Goal: Information Seeking & Learning: Learn about a topic

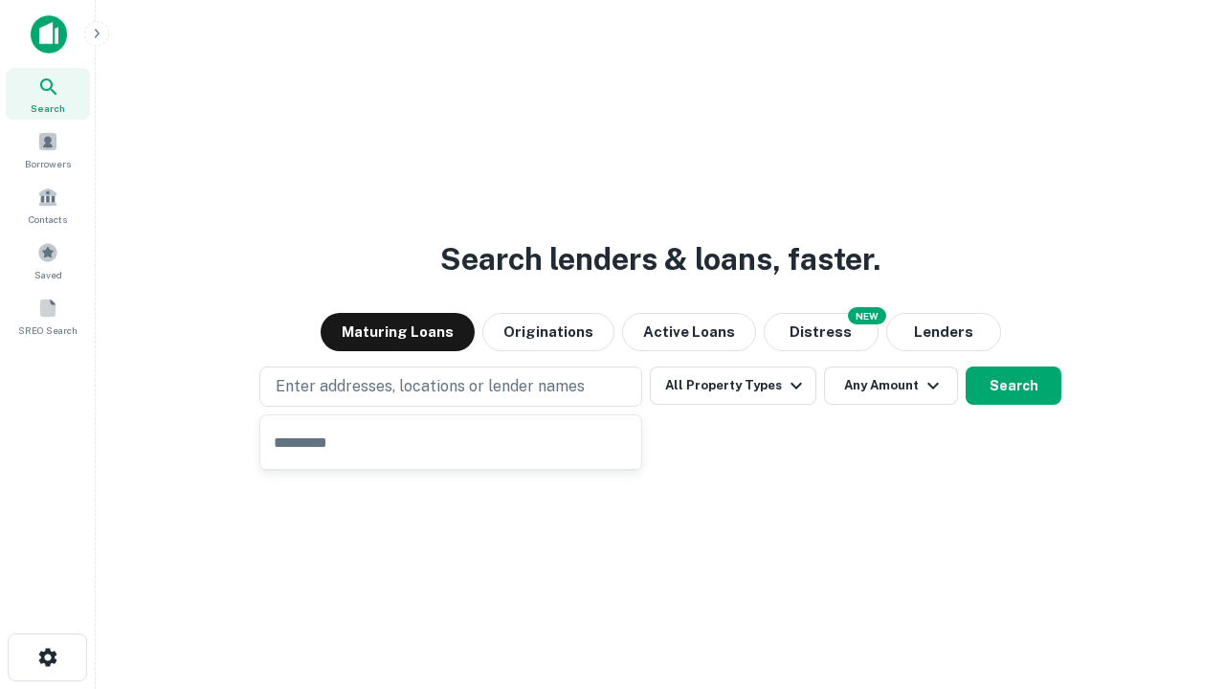
type input "**********"
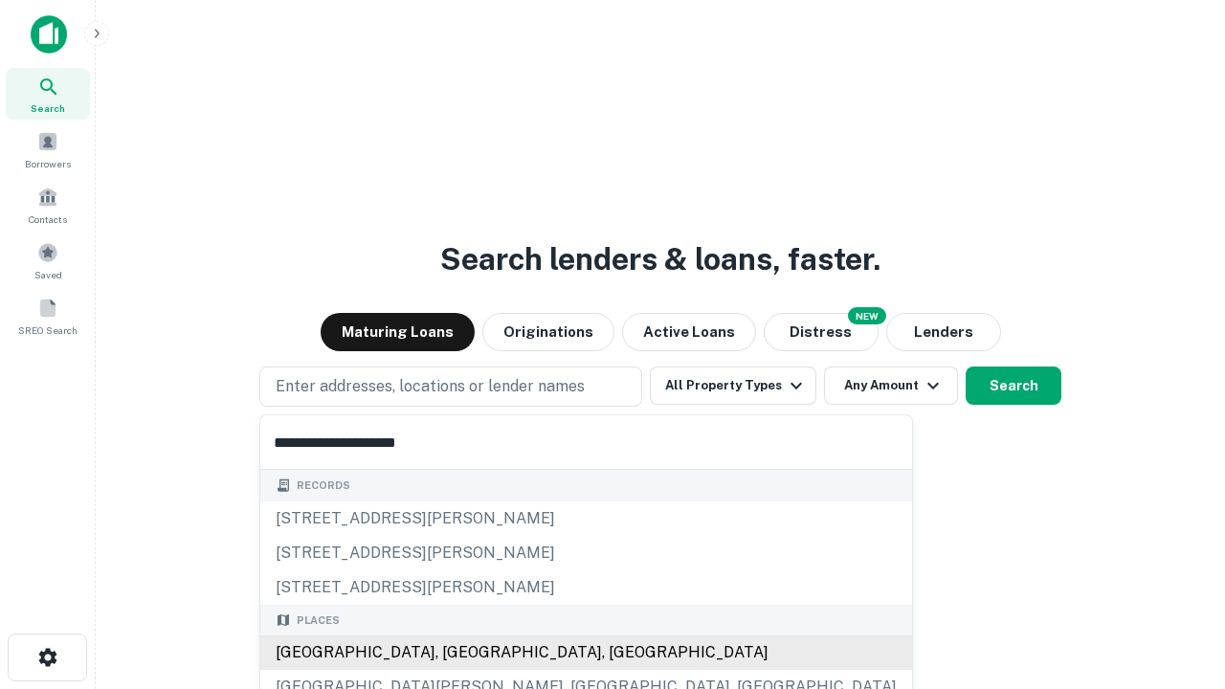
click at [457, 653] on div "Santa Monica, CA, USA" at bounding box center [586, 652] width 652 height 34
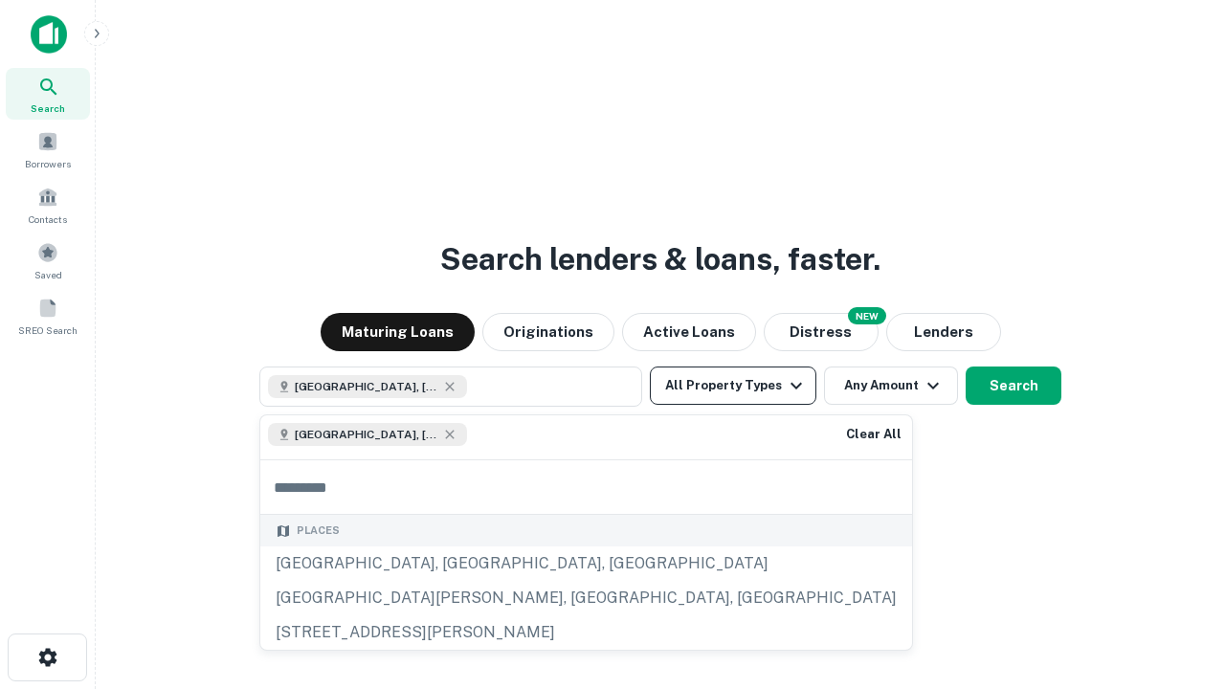
click at [733, 386] on button "All Property Types" at bounding box center [733, 385] width 166 height 38
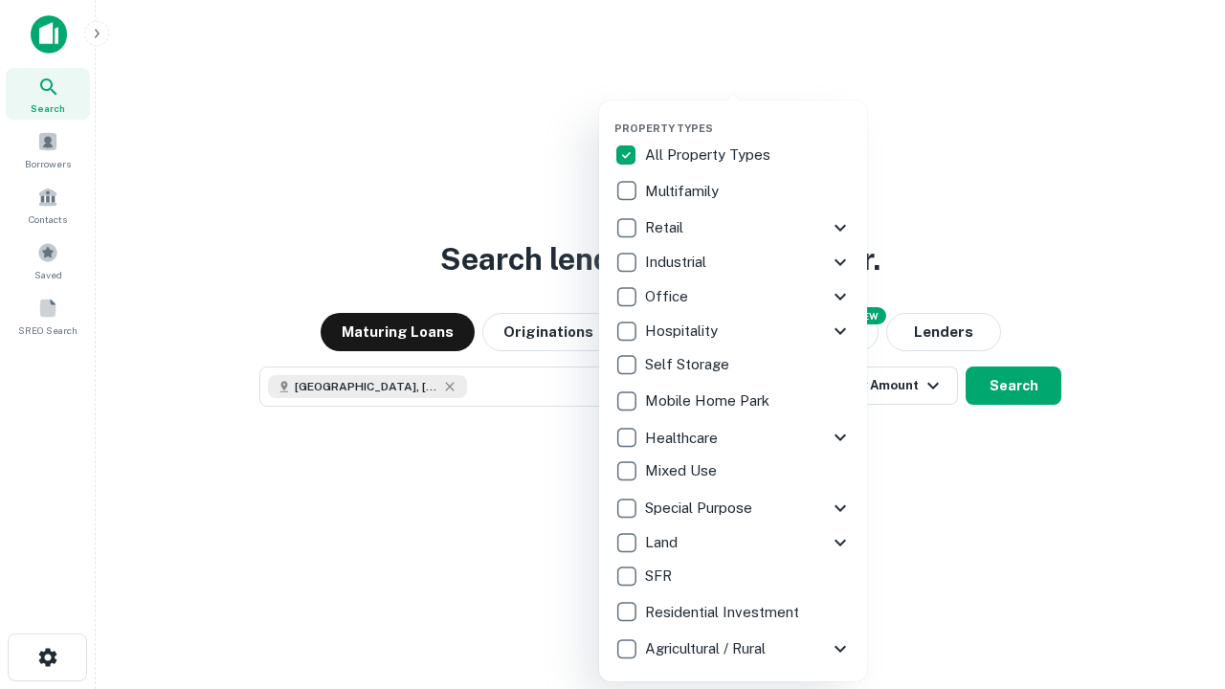
click at [748, 116] on button "button" at bounding box center [748, 116] width 268 height 1
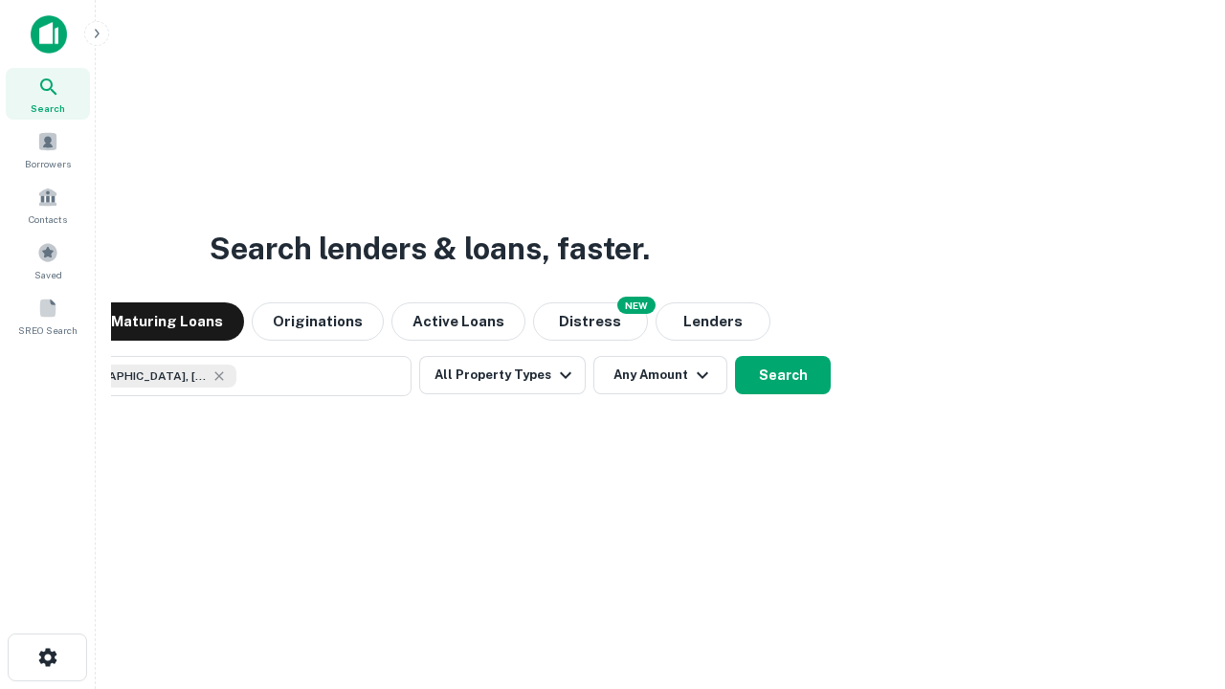
scroll to position [31, 0]
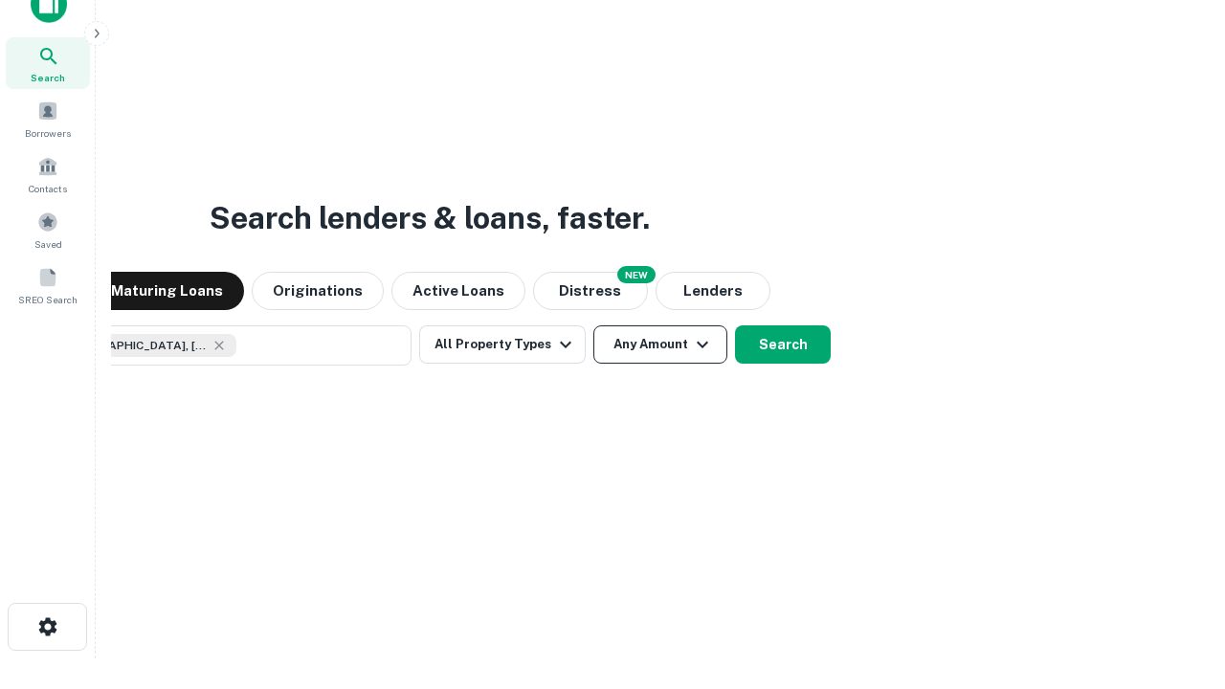
click at [593, 325] on button "Any Amount" at bounding box center [660, 344] width 134 height 38
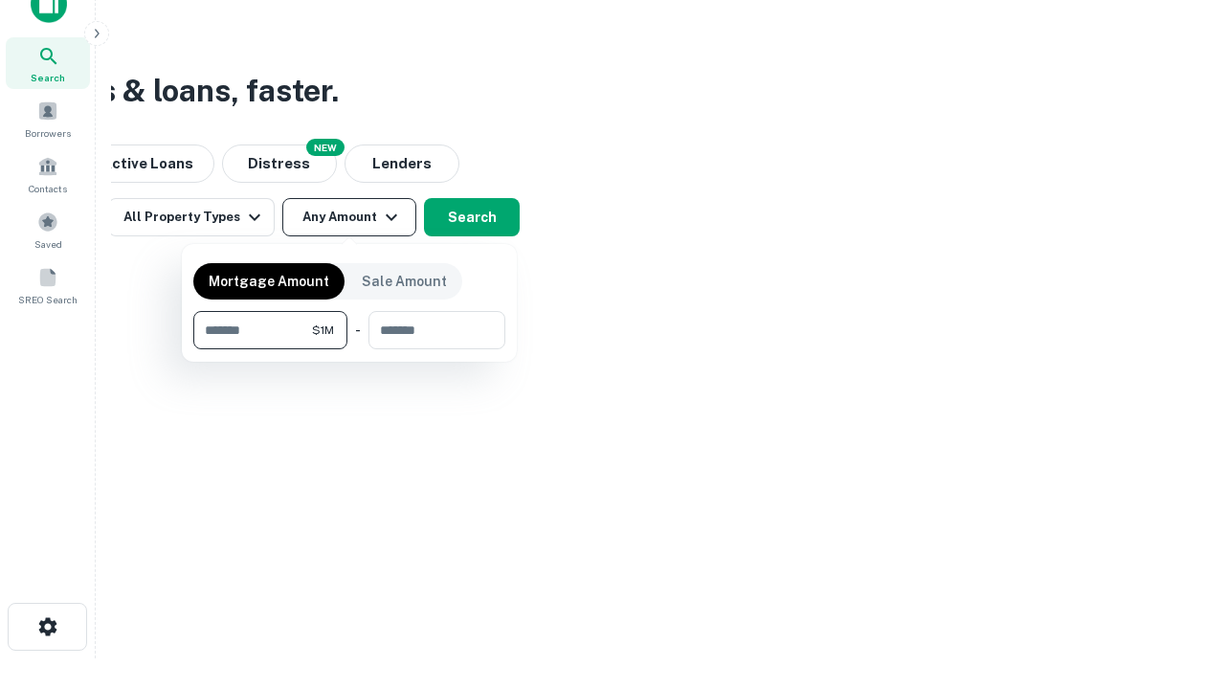
type input "*******"
click at [349, 349] on button "button" at bounding box center [349, 349] width 312 height 1
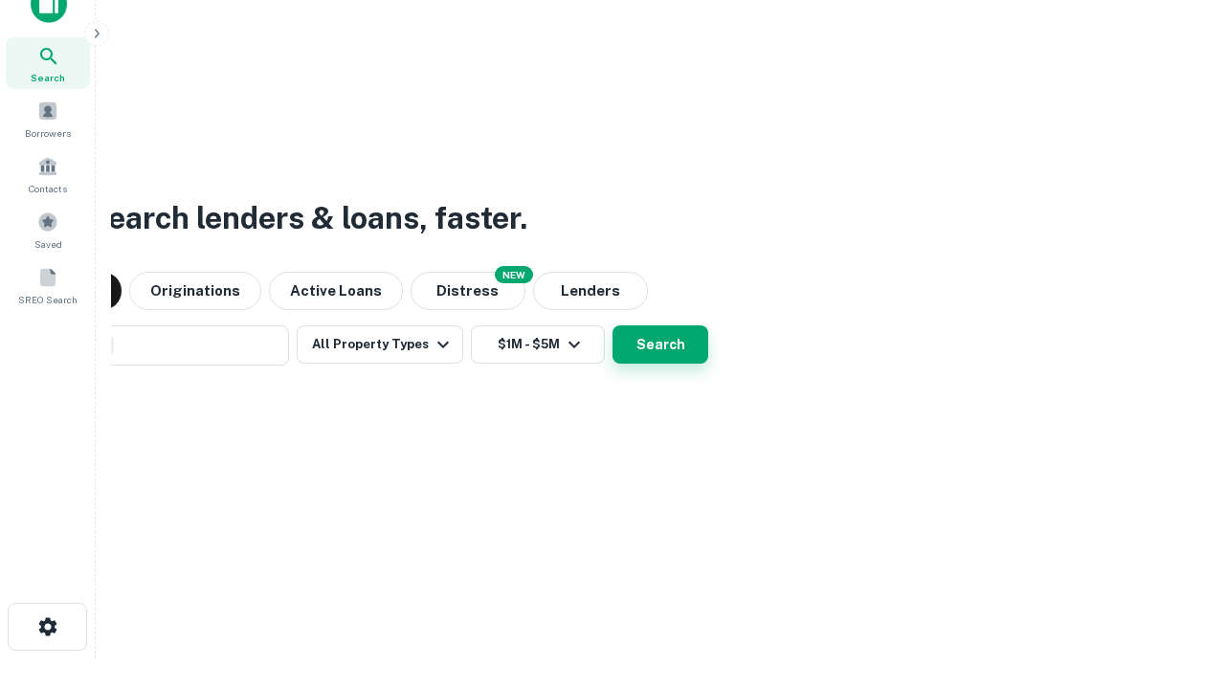
click at [612, 325] on button "Search" at bounding box center [660, 344] width 96 height 38
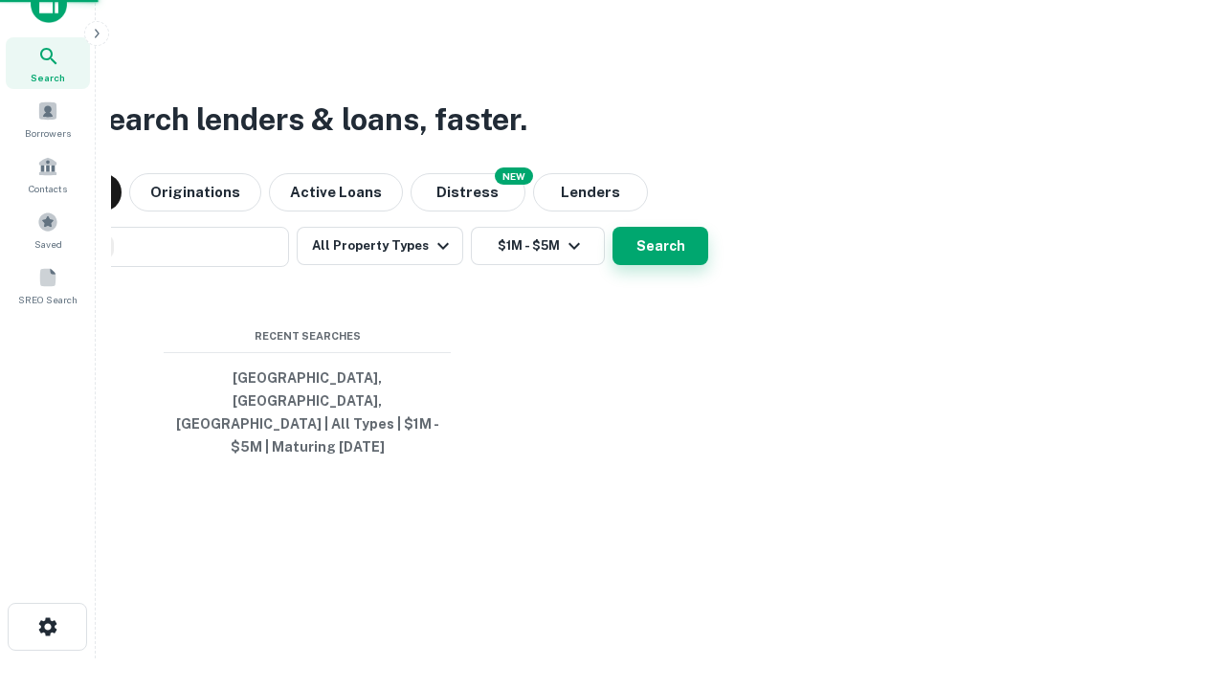
scroll to position [62, 542]
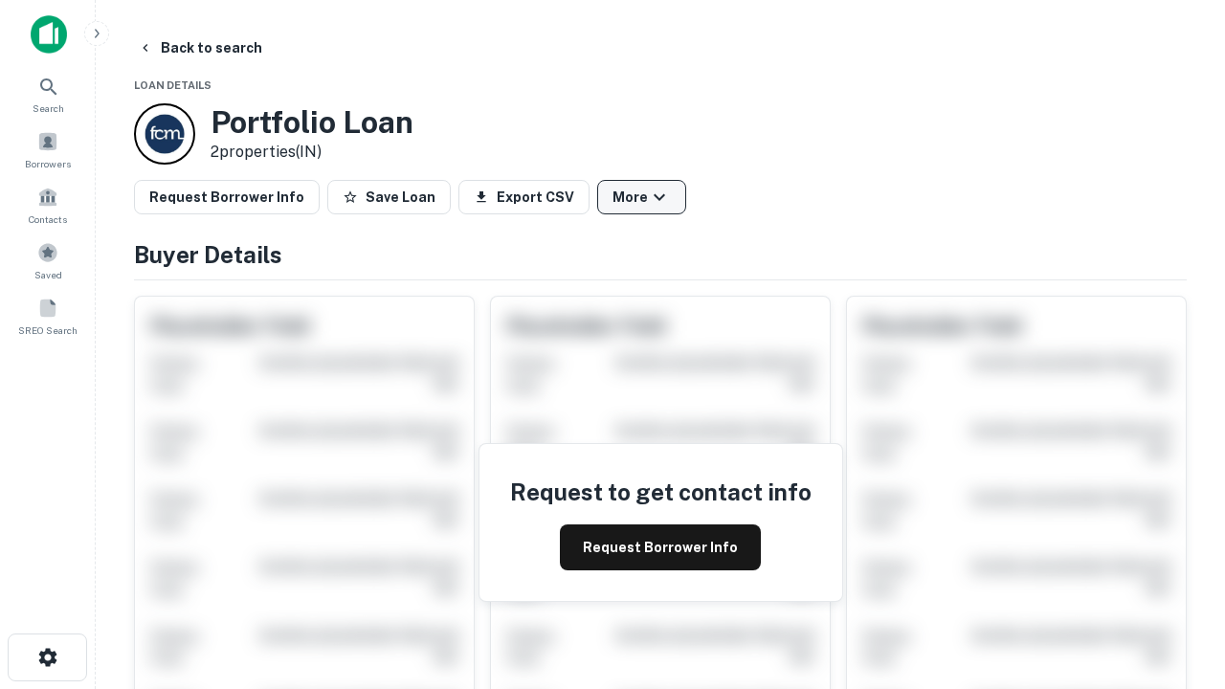
click at [641, 197] on button "More" at bounding box center [641, 197] width 89 height 34
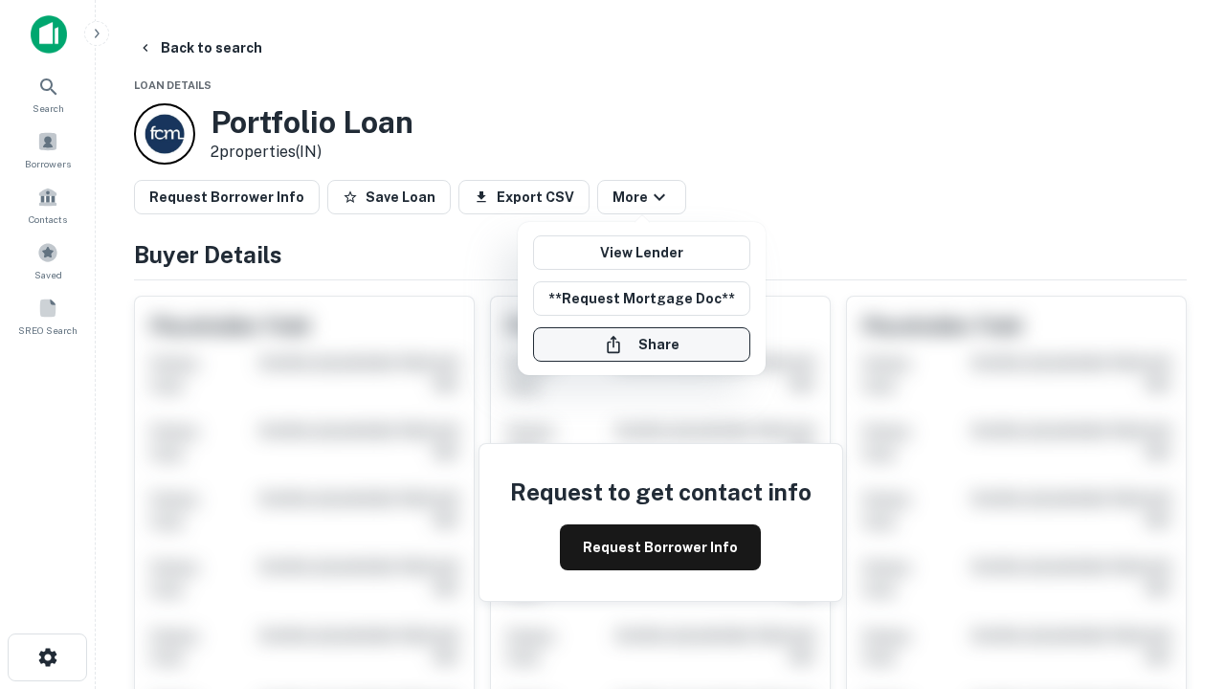
click at [641, 344] on button "Share" at bounding box center [641, 344] width 217 height 34
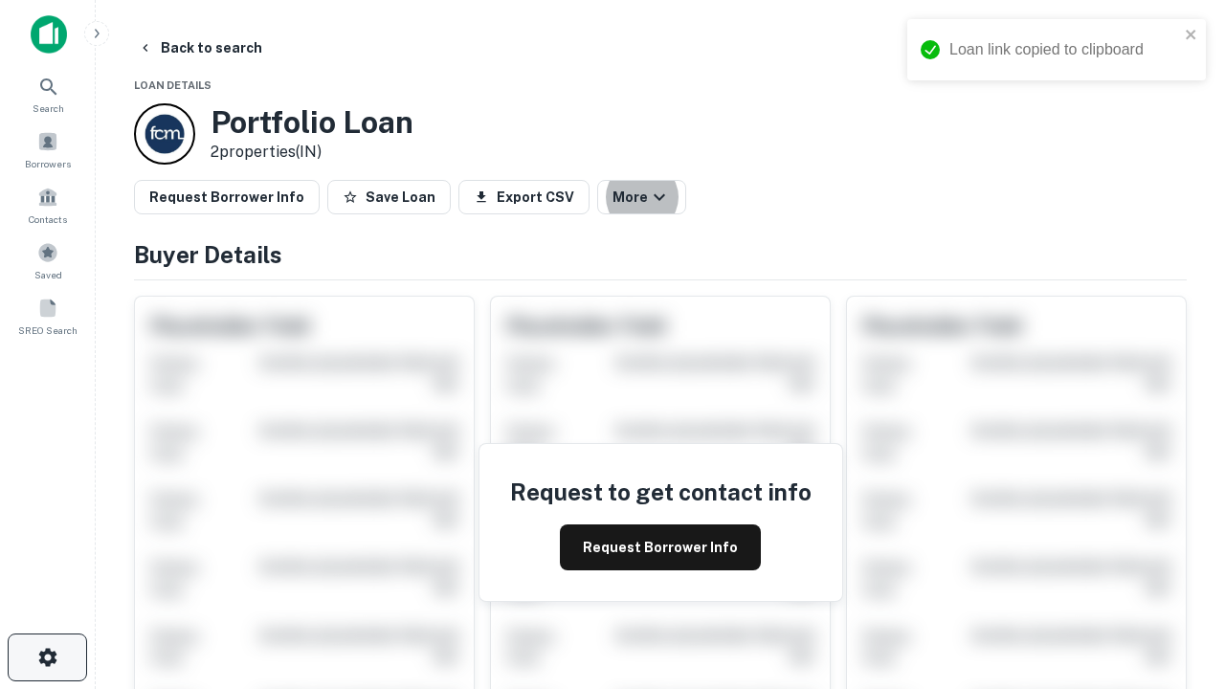
click at [47, 657] on icon "button" at bounding box center [47, 657] width 23 height 23
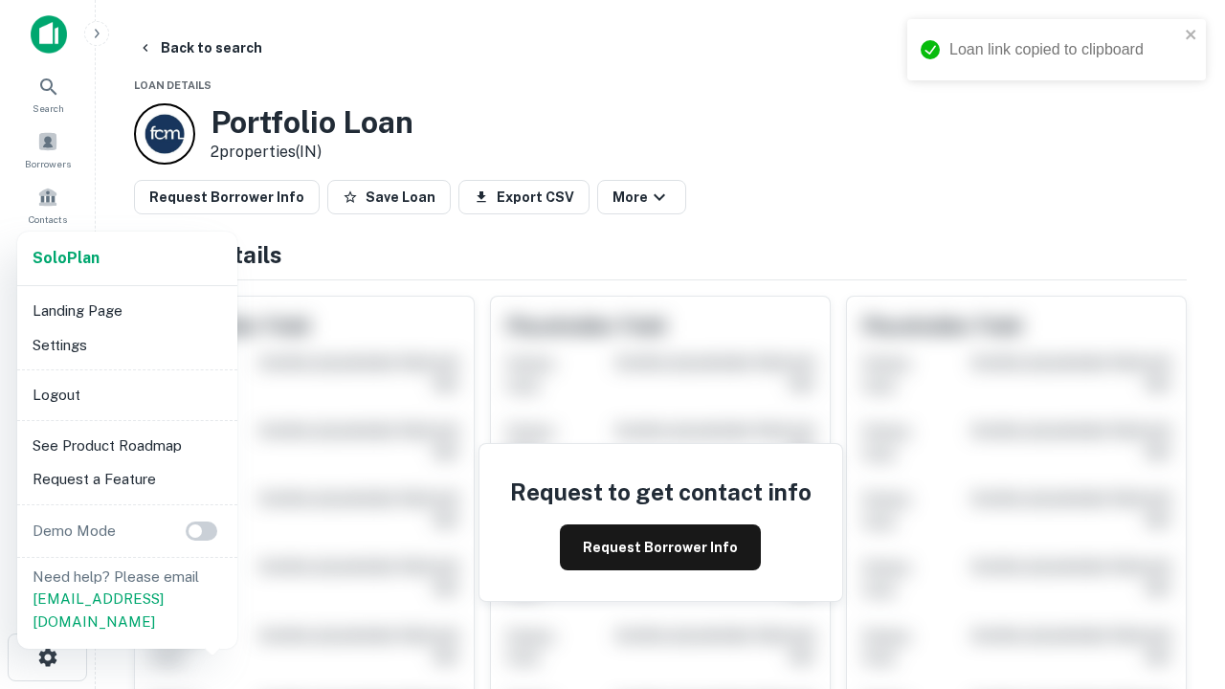
click at [126, 394] on li "Logout" at bounding box center [127, 395] width 205 height 34
